Goal: Check status: Check status

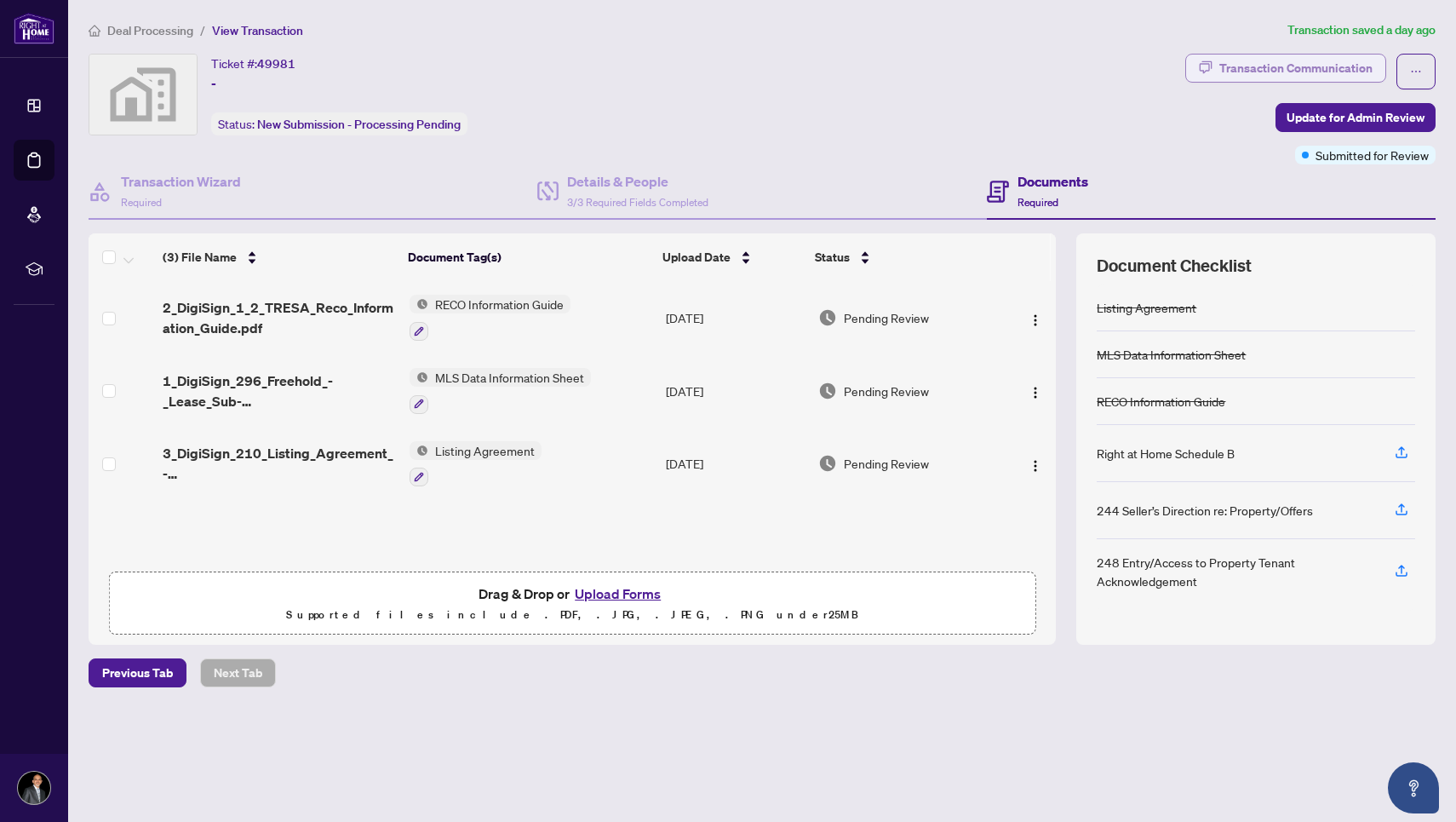
click at [1241, 62] on div "Transaction Communication" at bounding box center [1296, 67] width 153 height 27
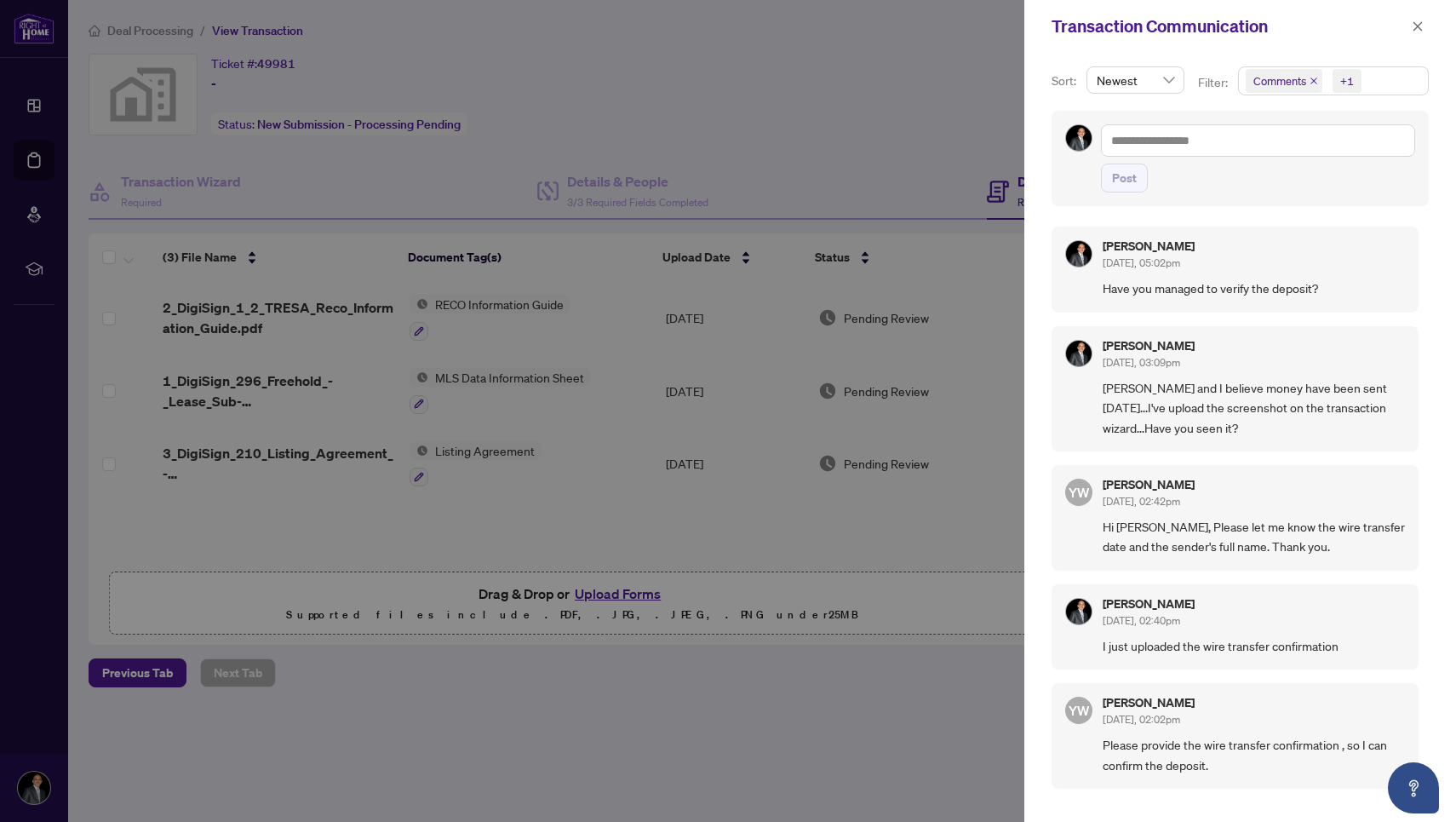
click at [731, 575] on div at bounding box center [728, 411] width 1456 height 822
click at [736, 552] on div at bounding box center [728, 411] width 1456 height 822
click at [1422, 23] on icon "close" at bounding box center [1417, 26] width 12 height 12
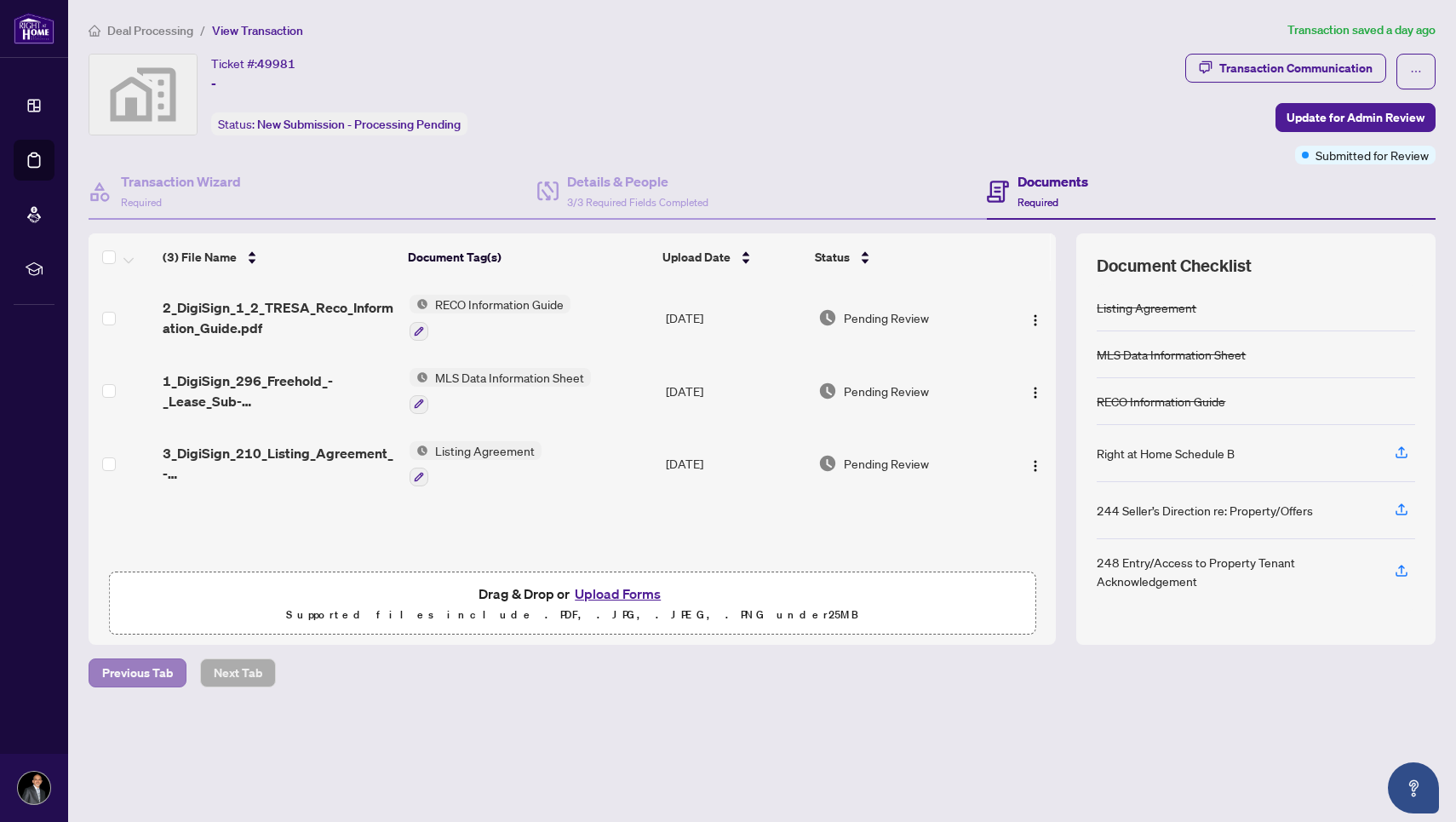
click at [128, 681] on span "Previous Tab" at bounding box center [138, 672] width 71 height 27
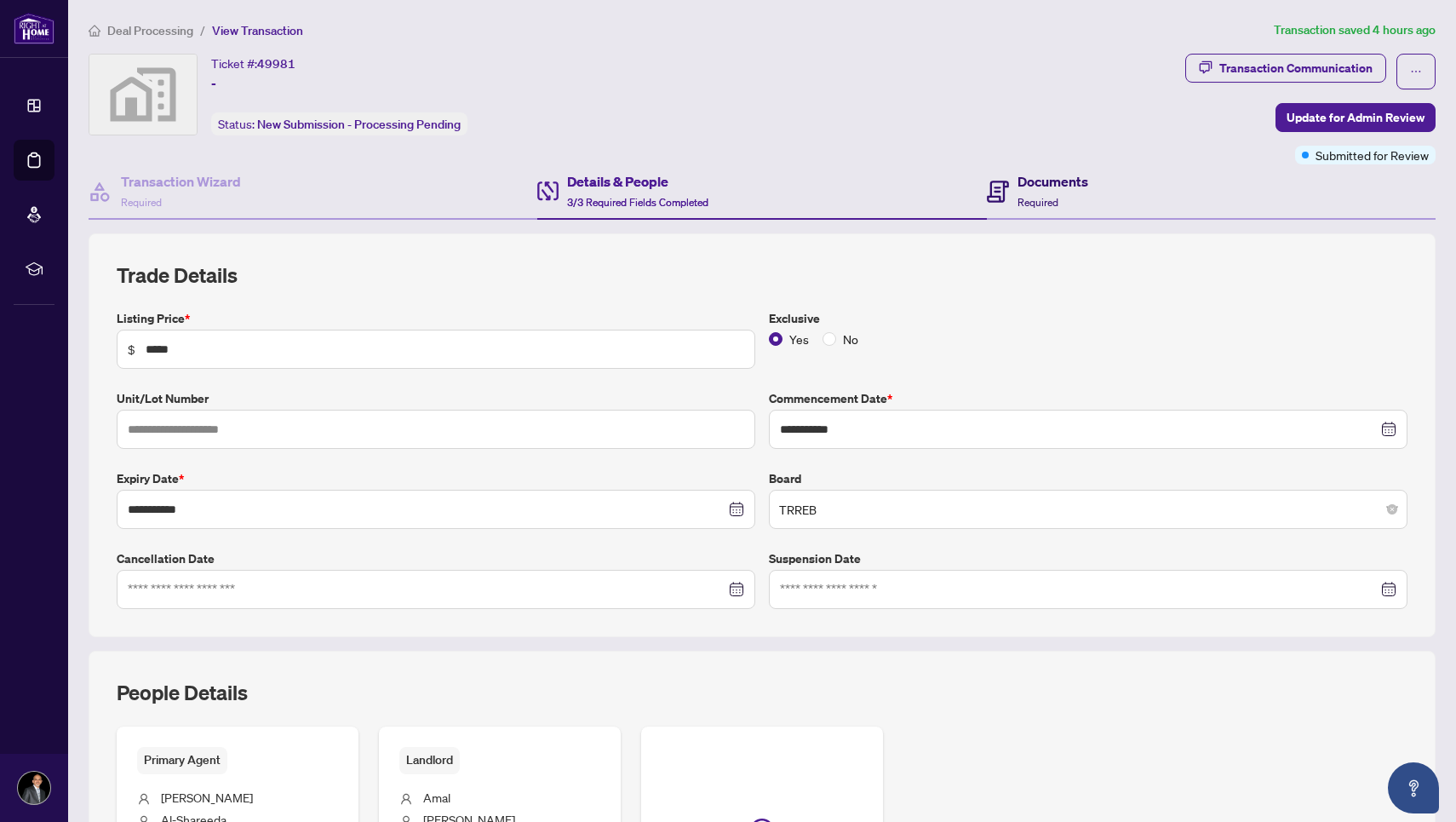
click at [1027, 179] on h4 "Documents" at bounding box center [1053, 182] width 71 height 21
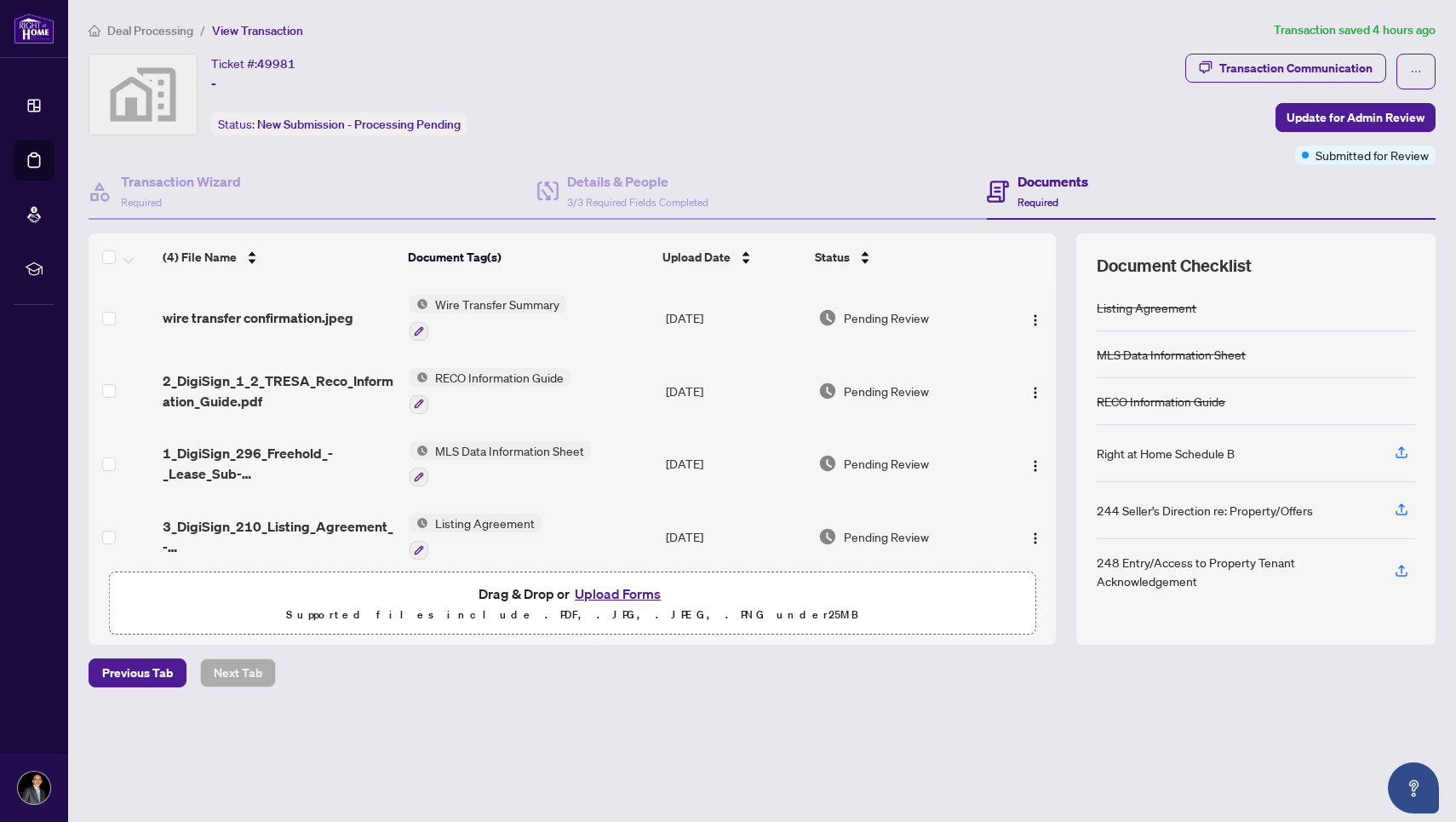
click at [517, 307] on span "Wire Transfer Summary" at bounding box center [497, 304] width 138 height 19
click at [424, 303] on img at bounding box center [419, 304] width 19 height 19
click at [870, 323] on span "Pending Review" at bounding box center [885, 317] width 85 height 19
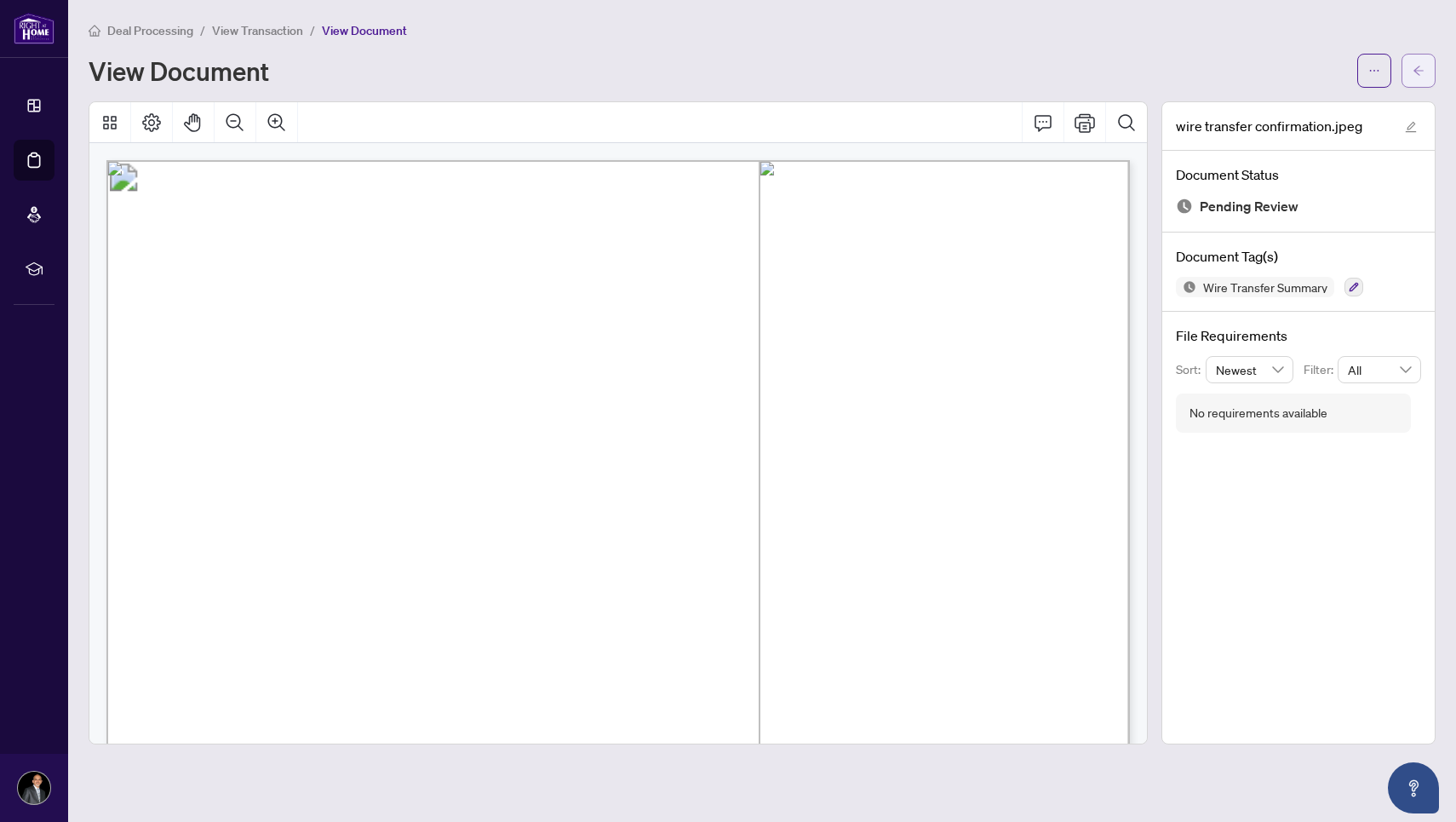
click at [1428, 81] on button "button" at bounding box center [1418, 70] width 34 height 34
